Goal: Use online tool/utility: Utilize a website feature to perform a specific function

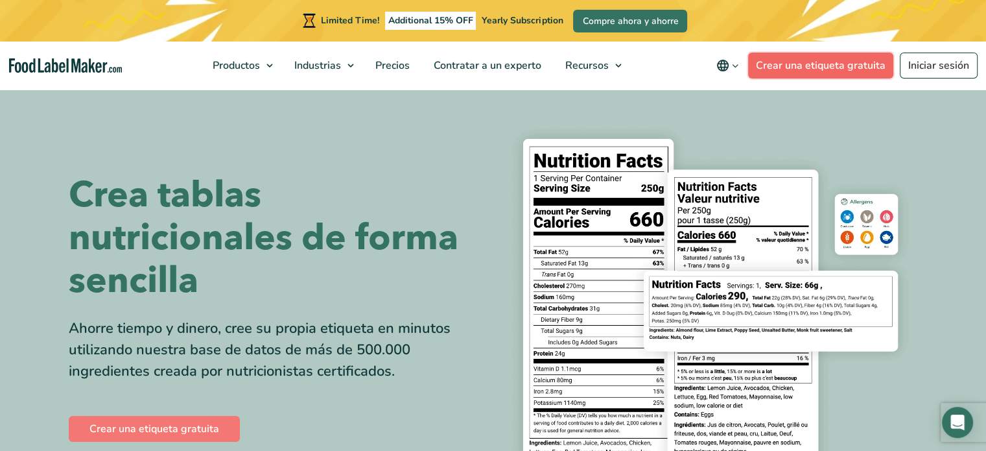
click at [869, 59] on link "Crear una etiqueta gratuita" at bounding box center [820, 66] width 145 height 26
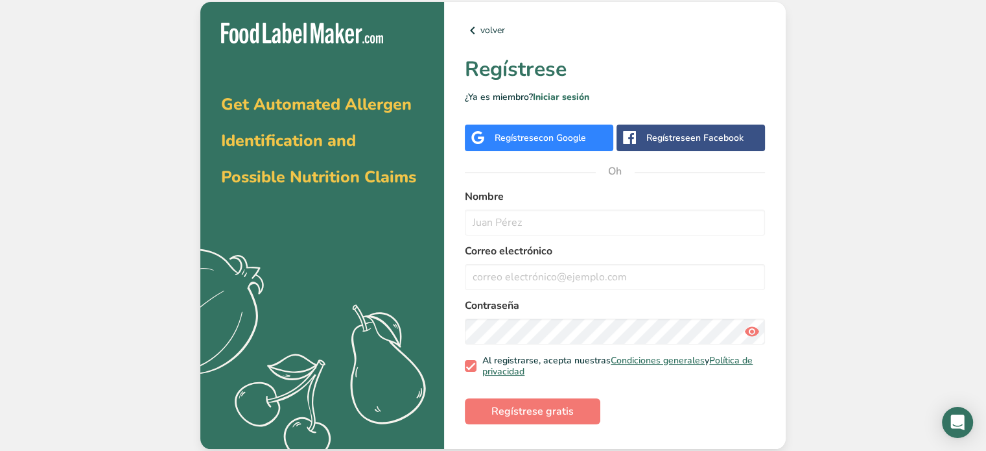
click at [585, 133] on font "con Google" at bounding box center [562, 138] width 47 height 12
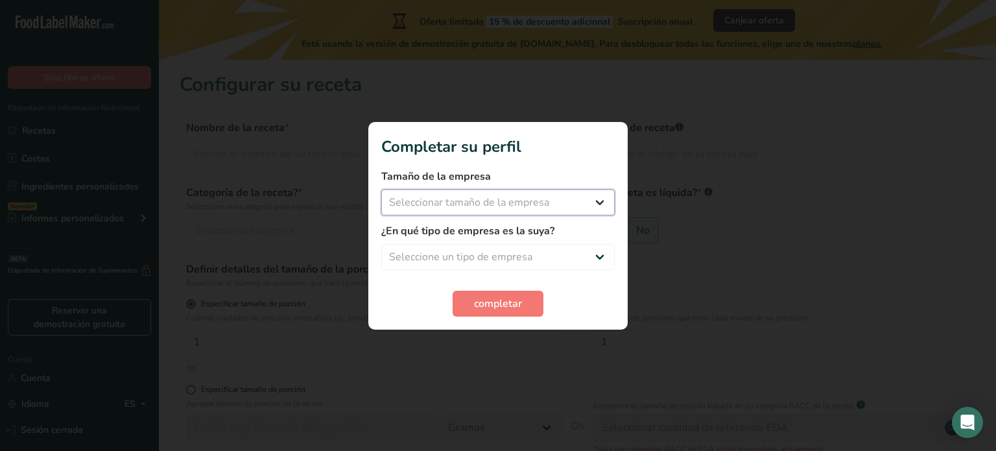
click at [573, 203] on select "Seleccionar tamaño de la empresa Menos de 10 empleados De 10 a 50 empleados De …" at bounding box center [497, 202] width 233 height 26
select select "1"
click at [381, 189] on select "Seleccionar tamaño de la empresa Menos de 10 empleados De 10 a 50 empleados De …" at bounding box center [497, 202] width 233 height 26
click at [504, 256] on select "Seleccione un tipo de empresa Fabricante de alimentos envasados Restaurante y c…" at bounding box center [497, 257] width 233 height 26
select select "6"
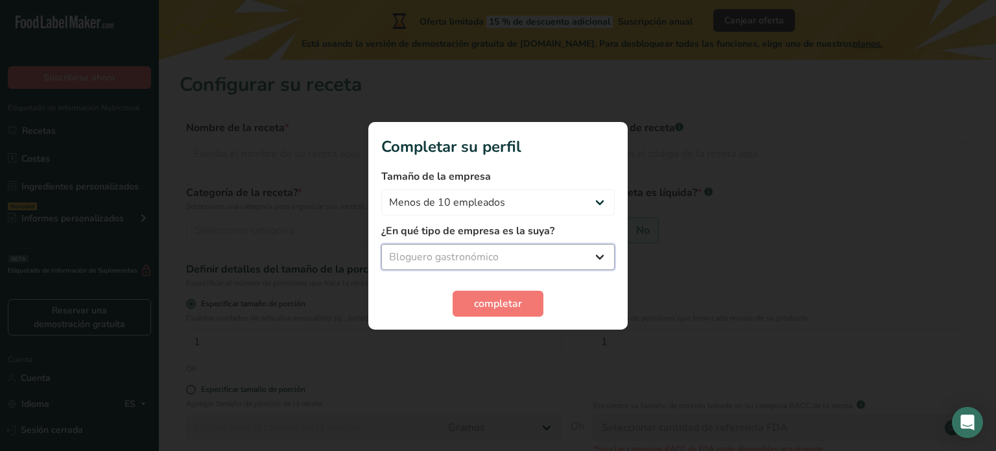
click at [381, 244] on select "Seleccione un tipo de empresa Fabricante de alimentos envasados Restaurante y c…" at bounding box center [497, 257] width 233 height 26
click at [517, 305] on font "completar" at bounding box center [498, 303] width 48 height 14
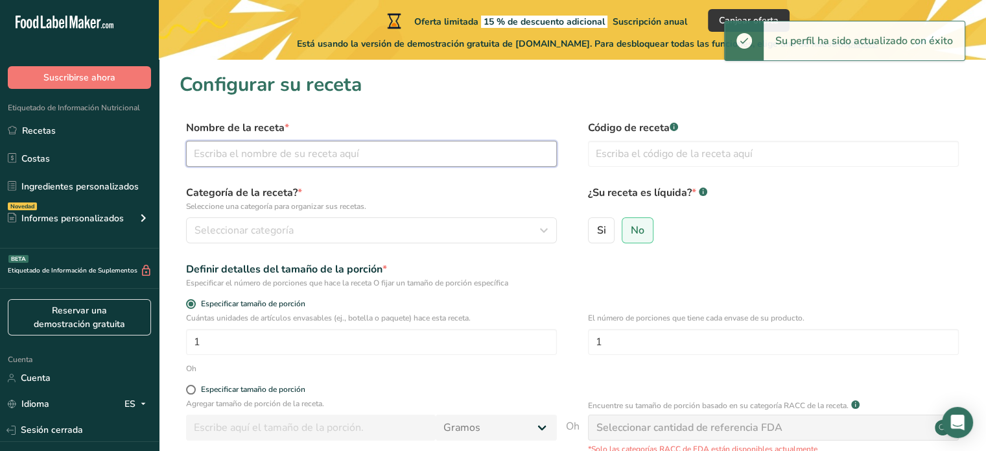
click at [322, 150] on input "text" at bounding box center [371, 154] width 371 height 26
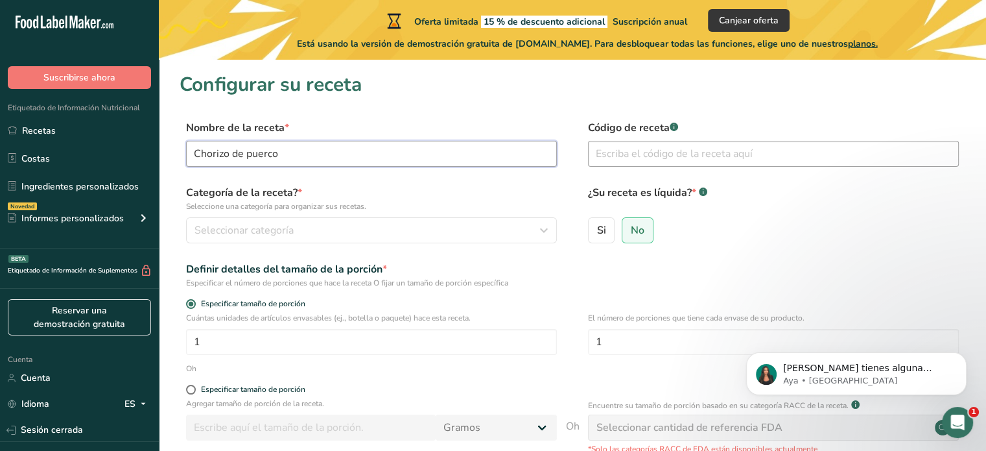
type input "Chorizo de puerco"
click at [615, 152] on input "text" at bounding box center [773, 154] width 371 height 26
type input "chorizo"
drag, startPoint x: 602, startPoint y: 222, endPoint x: 529, endPoint y: 237, distance: 74.0
click at [602, 222] on label "Si" at bounding box center [601, 230] width 27 height 26
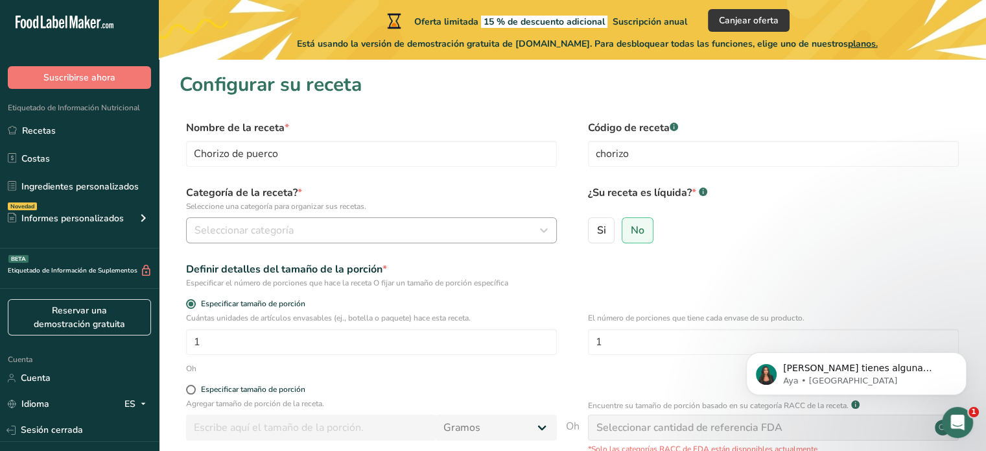
click at [597, 226] on input "Si" at bounding box center [593, 230] width 8 height 8
radio input "true"
radio input "false"
select select "22"
click at [641, 233] on font "No" at bounding box center [638, 230] width 14 height 14
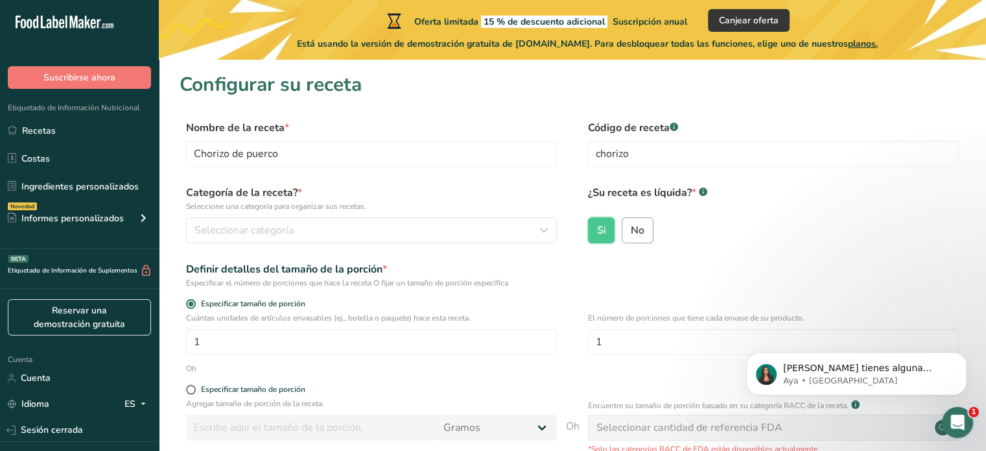
click at [631, 233] on input "No" at bounding box center [626, 230] width 8 height 8
radio input "true"
radio input "false"
click at [301, 189] on font "*" at bounding box center [300, 192] width 5 height 14
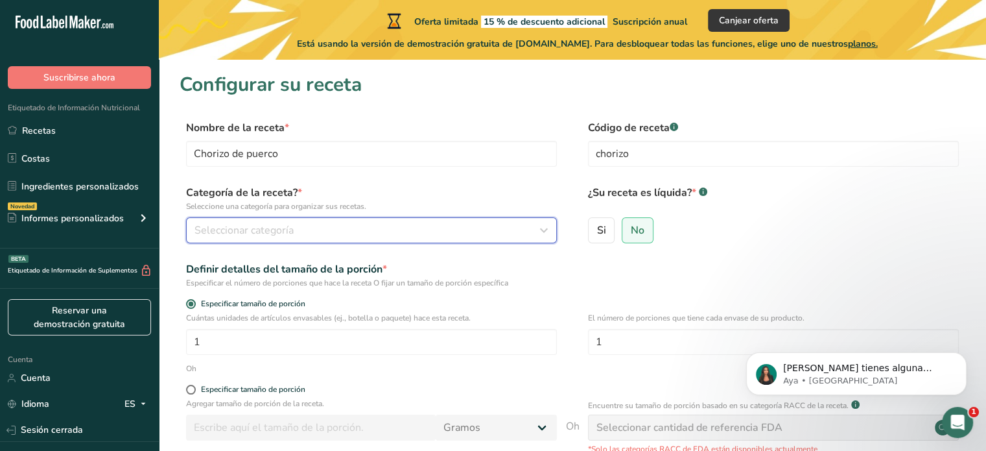
click at [311, 223] on div "Seleccionar categoría" at bounding box center [368, 230] width 346 height 16
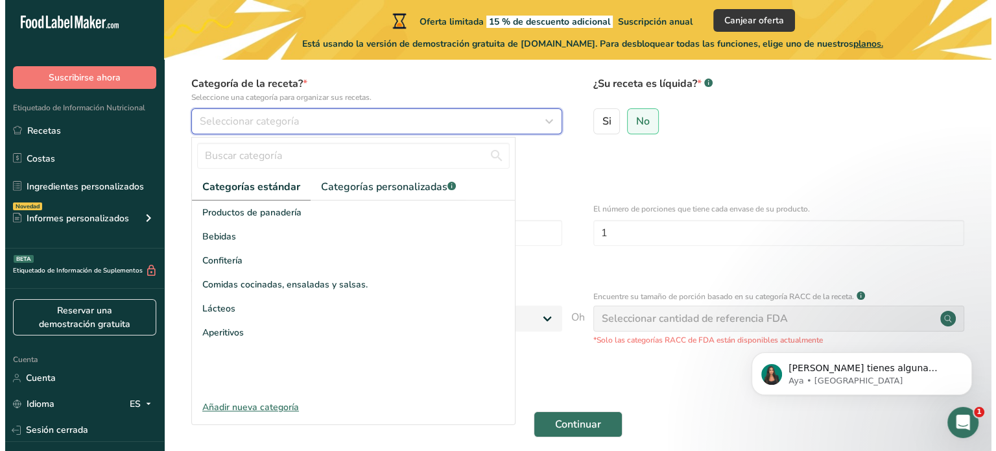
scroll to position [137, 0]
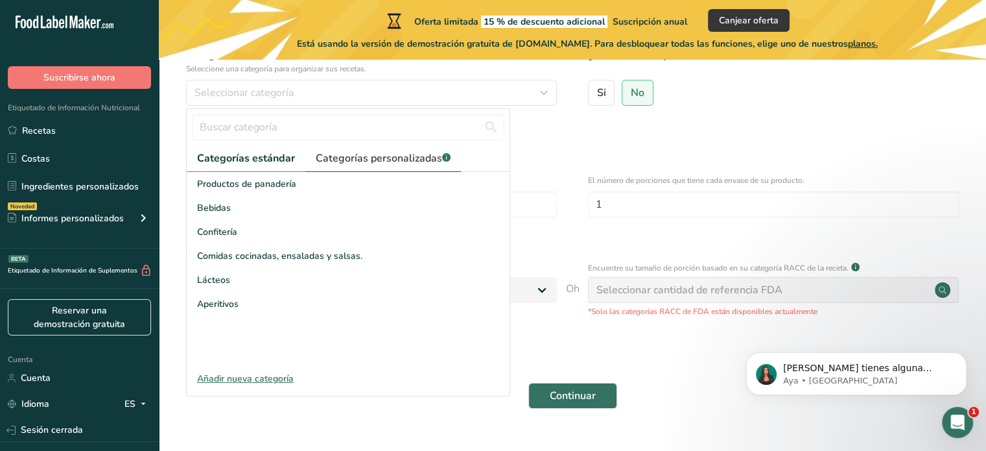
click at [340, 151] on font "Categorías personalizadas" at bounding box center [379, 158] width 126 height 14
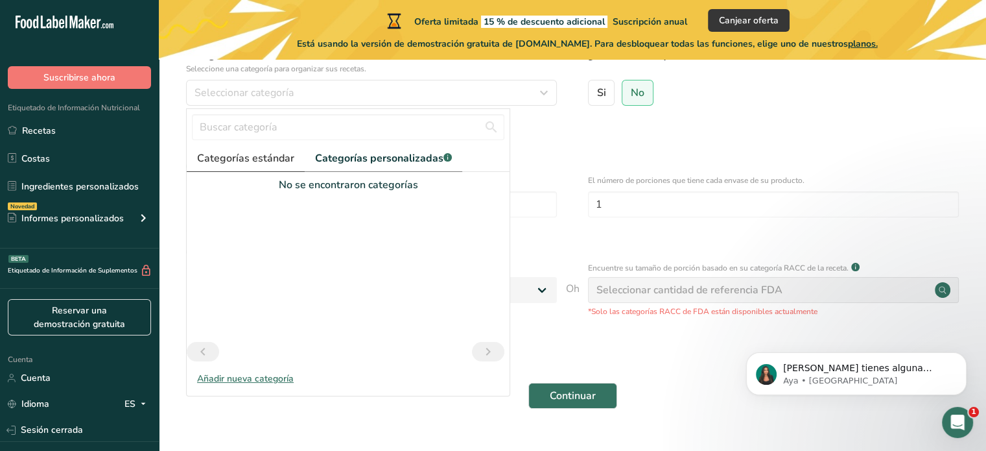
click at [246, 160] on font "Categorías estándar" at bounding box center [245, 158] width 97 height 14
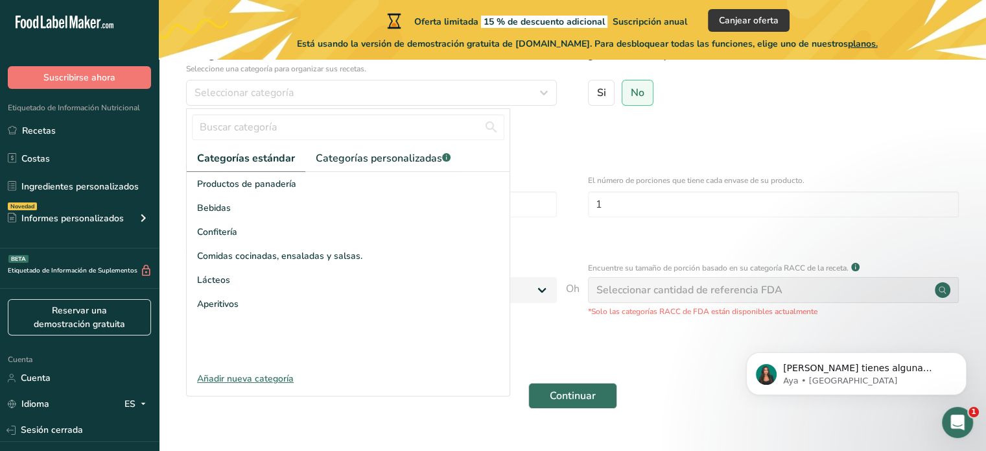
click at [257, 380] on font "Añadir nueva categoría" at bounding box center [245, 378] width 97 height 12
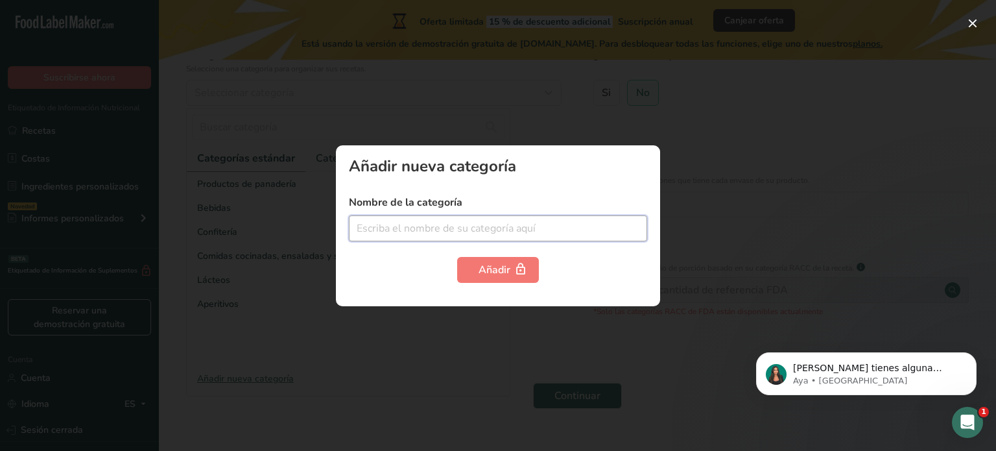
click at [398, 233] on input "text" at bounding box center [498, 228] width 298 height 26
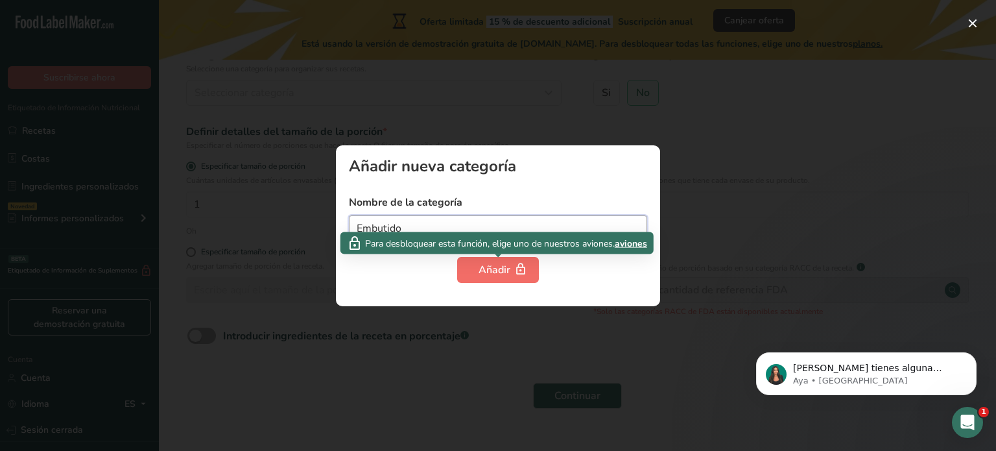
type input "Embutido"
click at [526, 275] on icon "button" at bounding box center [520, 269] width 13 height 20
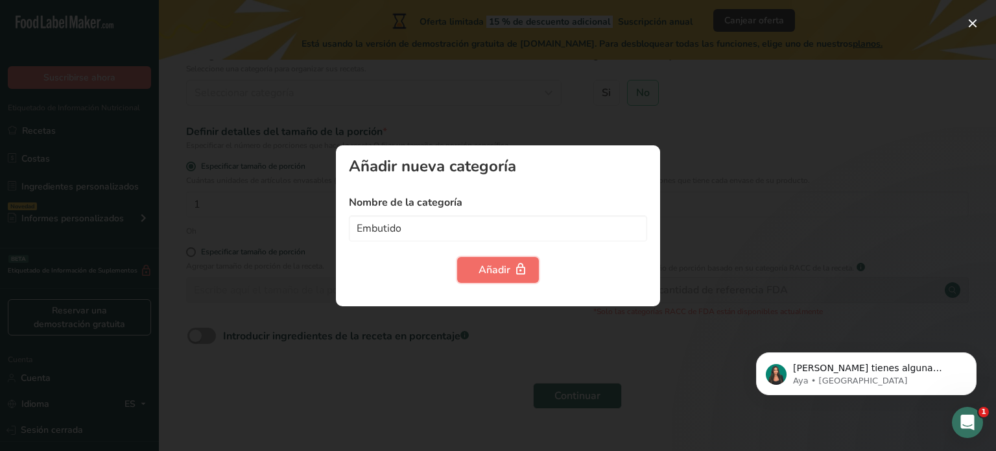
click at [486, 269] on font "Añadir" at bounding box center [495, 270] width 32 height 14
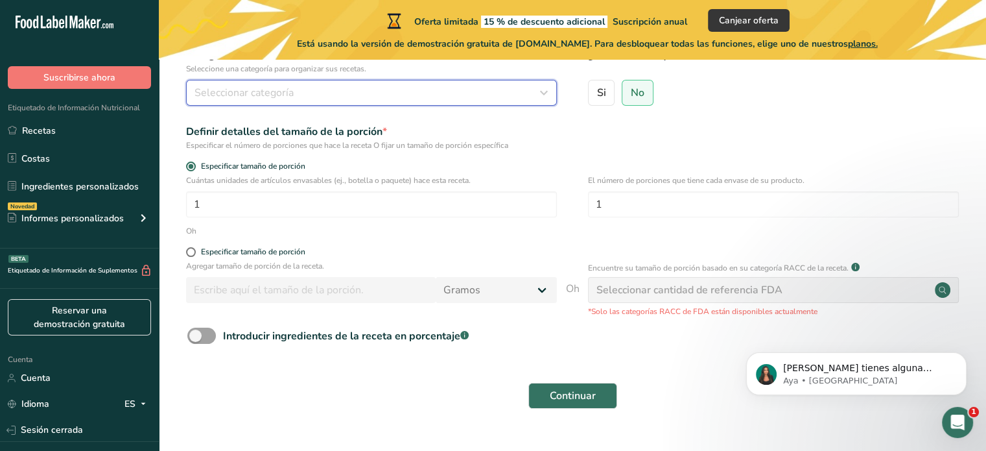
click at [308, 103] on button "Seleccionar categoría" at bounding box center [371, 93] width 371 height 26
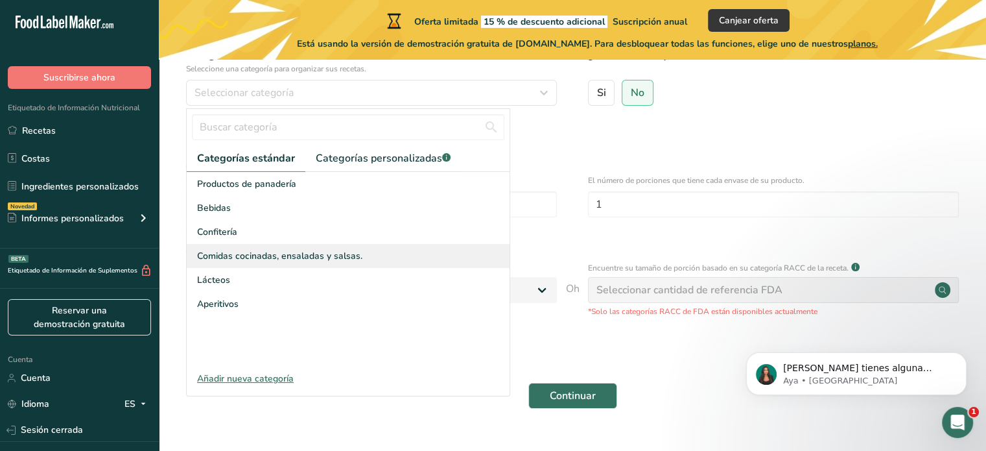
click at [303, 259] on font "Comidas cocinadas, ensaladas y salsas." at bounding box center [279, 256] width 165 height 12
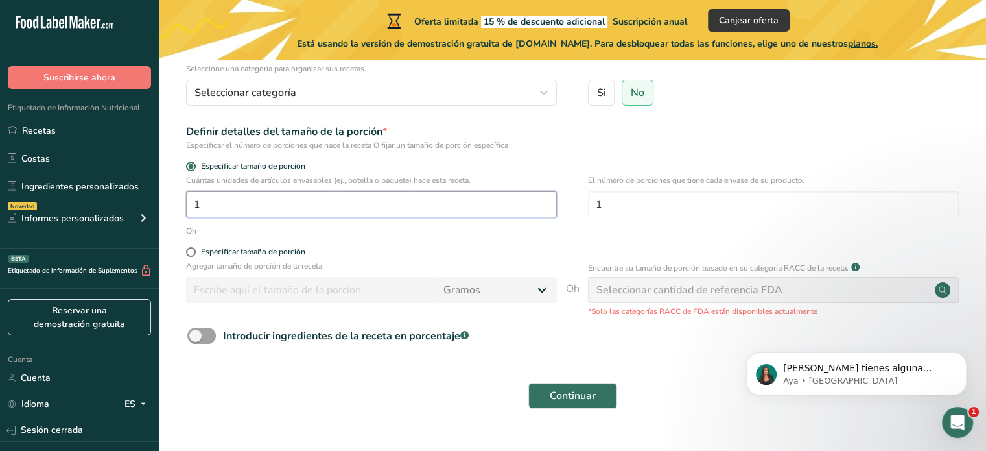
click at [291, 197] on input "1" at bounding box center [371, 204] width 371 height 26
click at [622, 205] on input "1" at bounding box center [773, 204] width 371 height 26
type input "5"
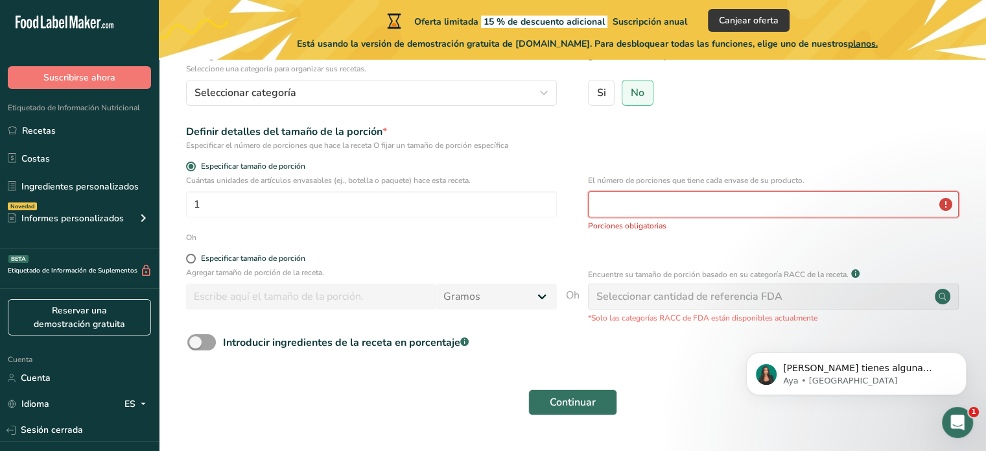
type input "1"
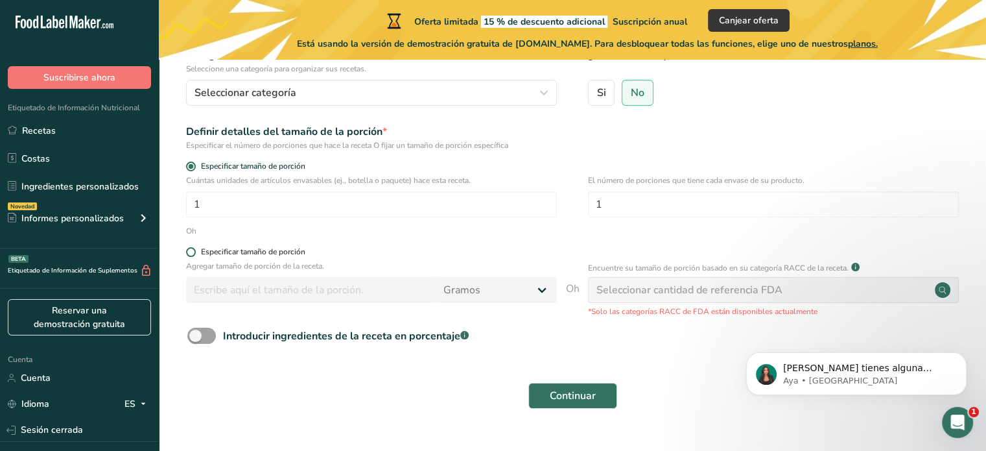
click at [196, 253] on span "Especificar tamaño de porción" at bounding box center [251, 252] width 110 height 10
click at [195, 253] on input "Especificar tamaño de porción" at bounding box center [190, 252] width 8 height 8
radio input "true"
radio input "false"
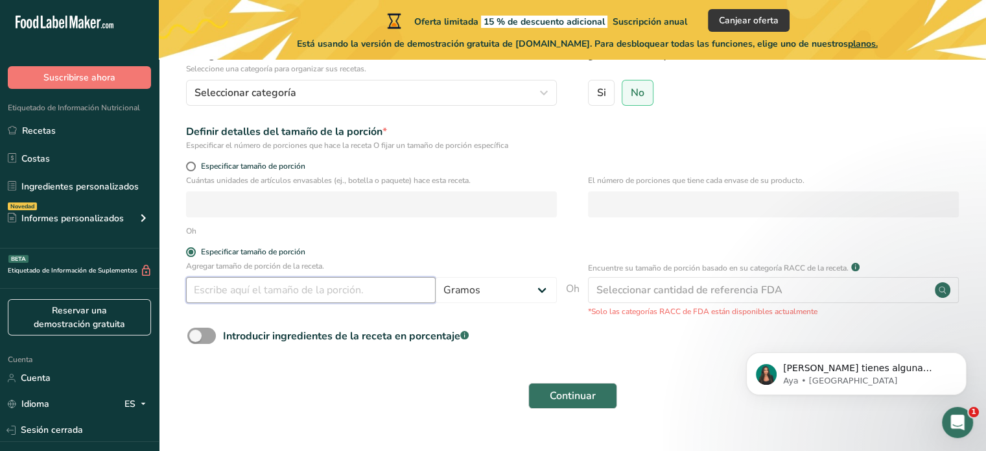
click at [217, 295] on input "number" at bounding box center [311, 290] width 250 height 26
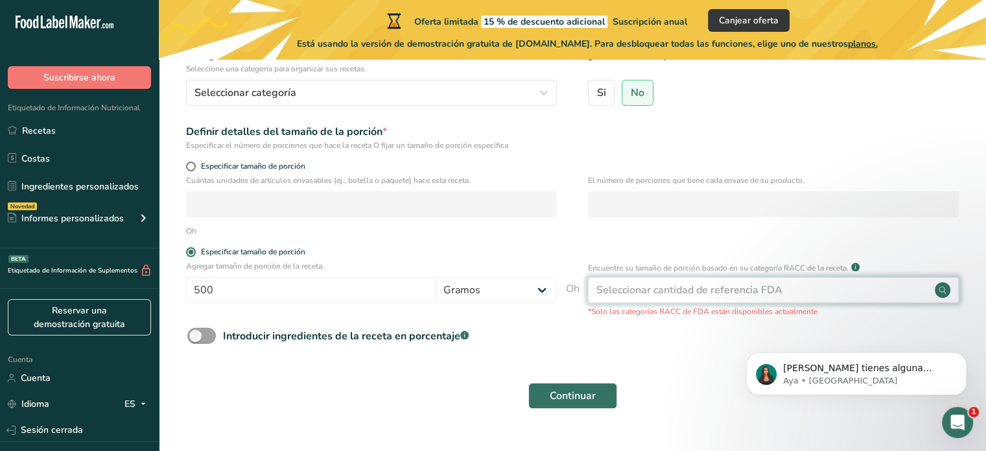
click at [718, 287] on font "Seleccionar cantidad de referencia FDA" at bounding box center [690, 290] width 186 height 14
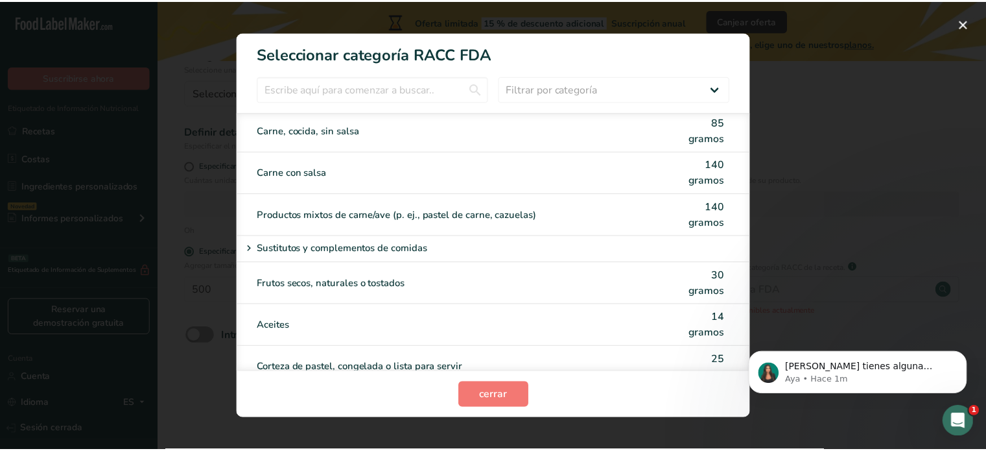
scroll to position [2438, 0]
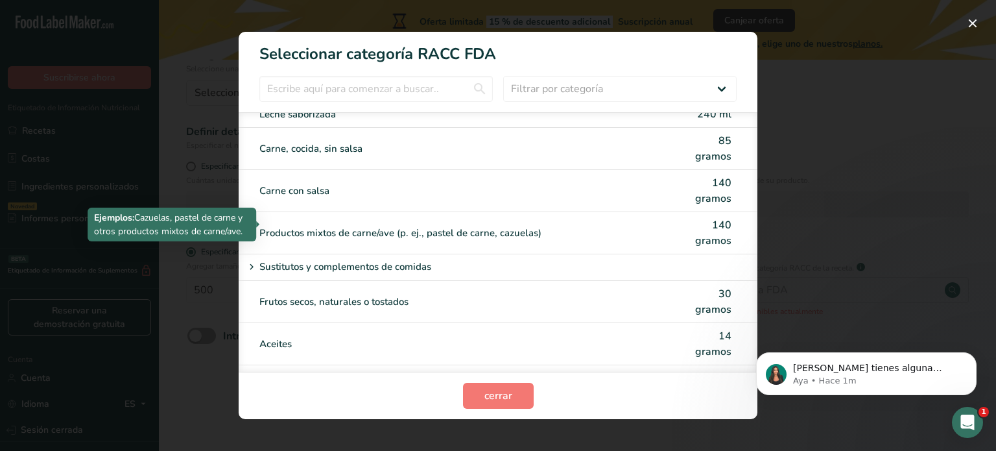
click at [579, 226] on div "Productos mixtos de carne/ave (p. ej., pastel de carne, cazuelas)" at bounding box center [443, 233] width 368 height 15
type input "140"
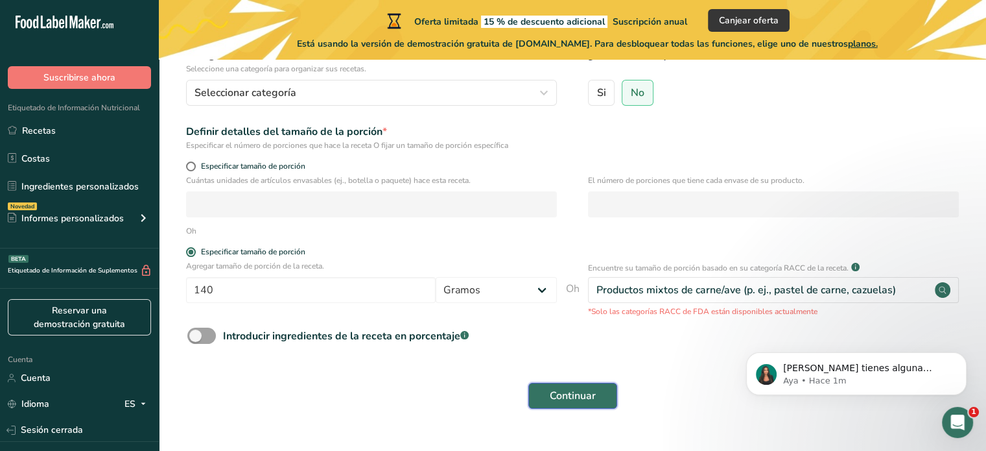
click at [572, 392] on font "Continuar" at bounding box center [573, 395] width 46 height 14
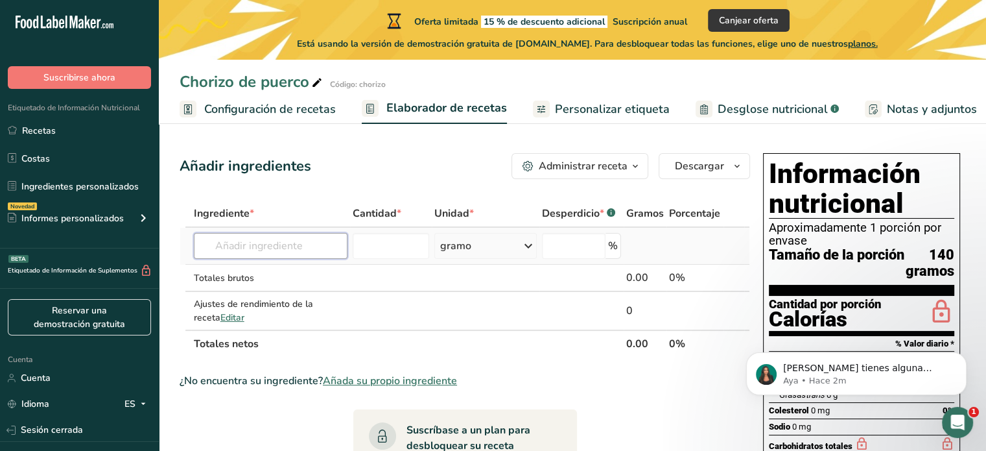
click at [309, 238] on input "text" at bounding box center [271, 246] width 154 height 26
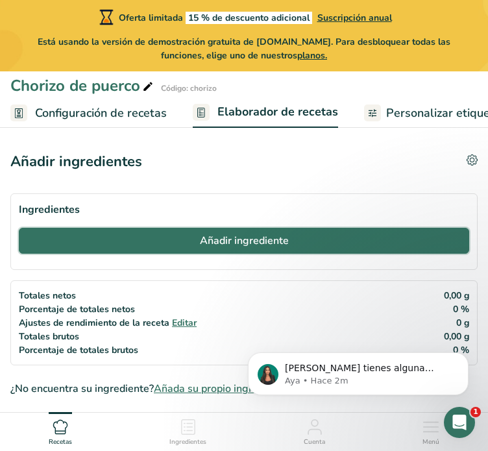
click at [233, 237] on font "Añadir ingrediente" at bounding box center [244, 240] width 89 height 14
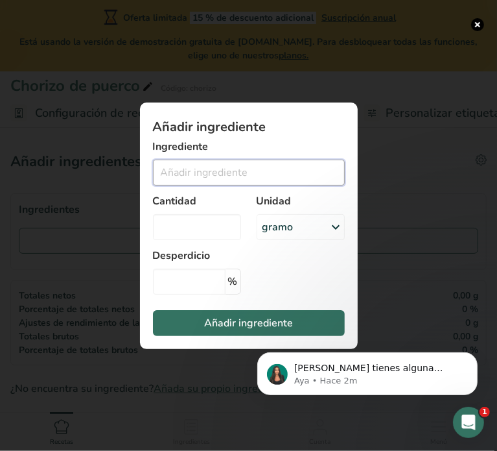
click at [218, 185] on input "Añadir ingrediente modal" at bounding box center [249, 173] width 192 height 26
type input "carne de puerco"
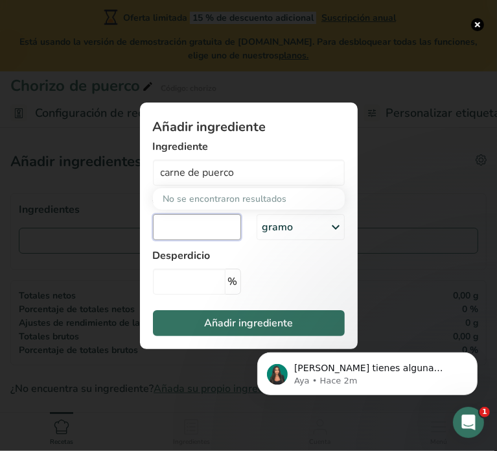
click at [206, 233] on input "Añadir ingrediente modal" at bounding box center [197, 227] width 88 height 26
type input "500"
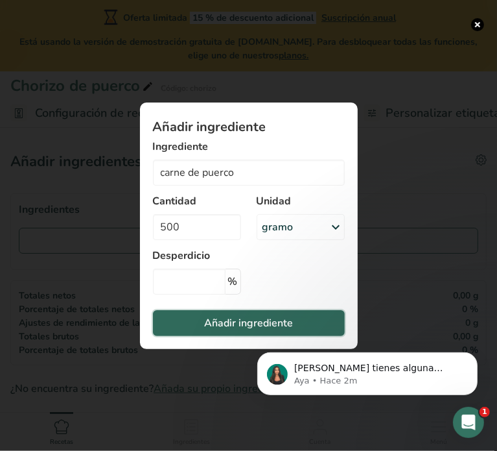
click at [266, 324] on font "Añadir ingrediente" at bounding box center [248, 323] width 89 height 14
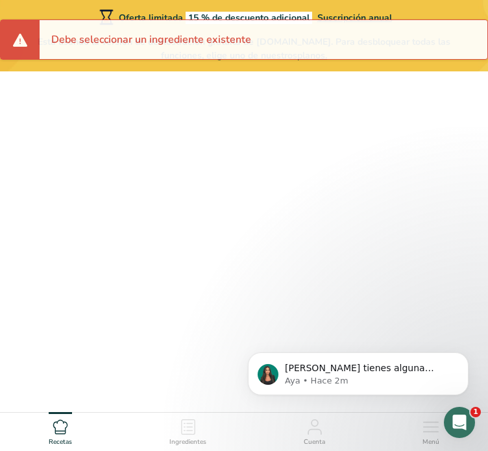
scroll to position [137, 0]
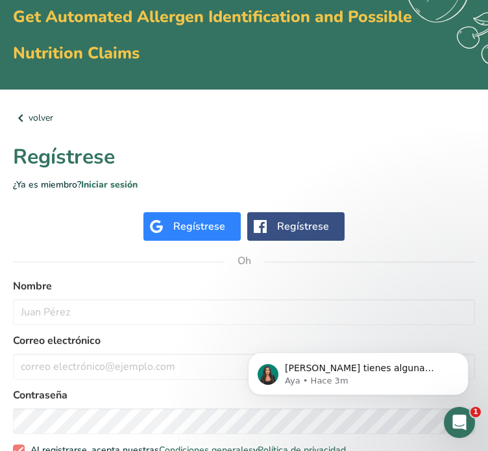
scroll to position [86, 0]
